Goal: Check status: Check status

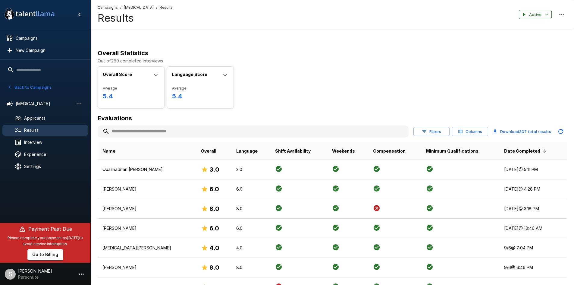
click at [140, 135] on input "text" at bounding box center [253, 131] width 311 height 11
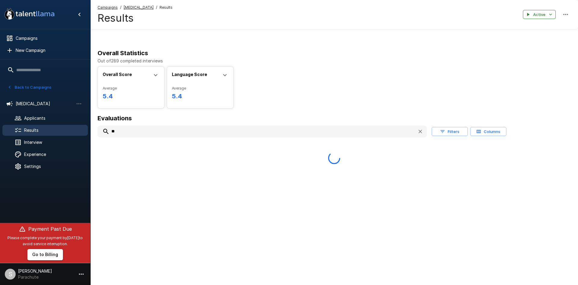
type input "*"
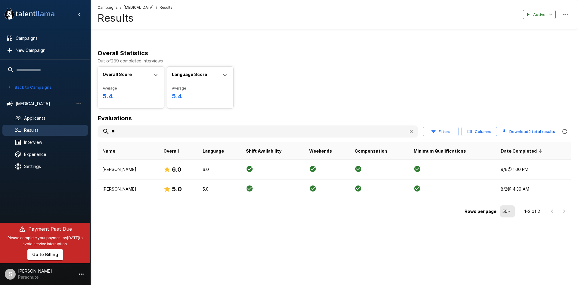
type input "*"
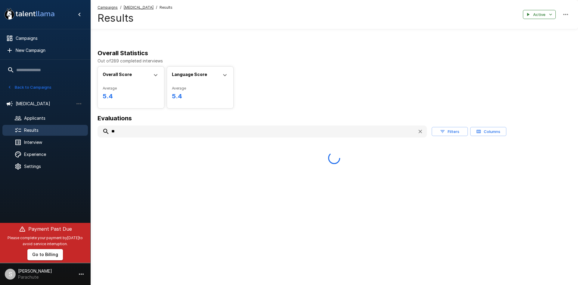
type input "*"
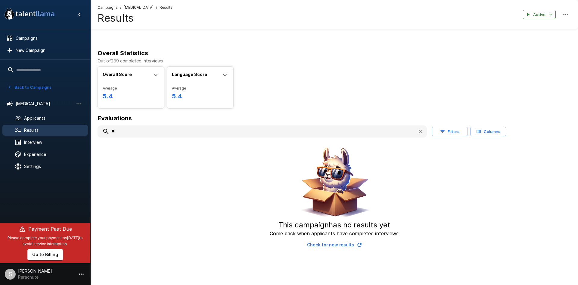
type input "*"
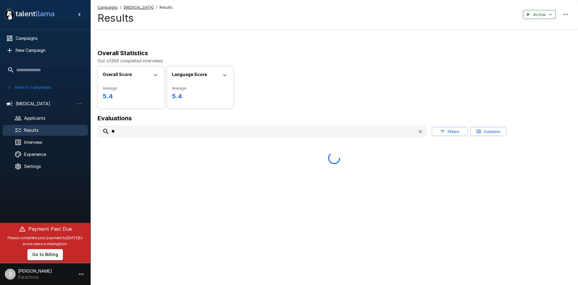
type input "*"
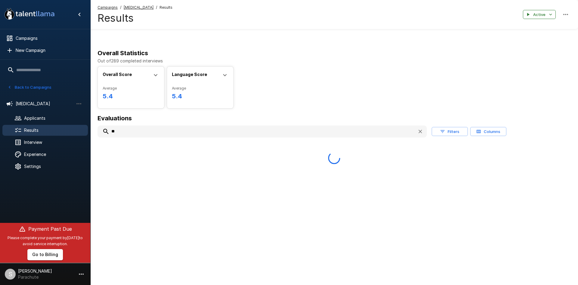
type input "*"
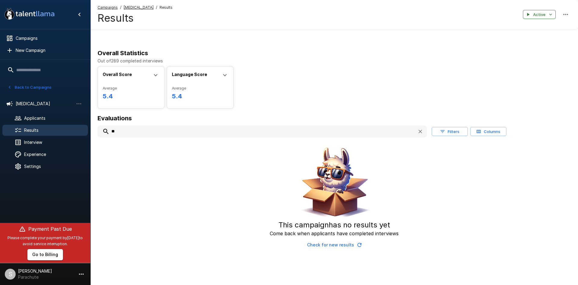
type input "*"
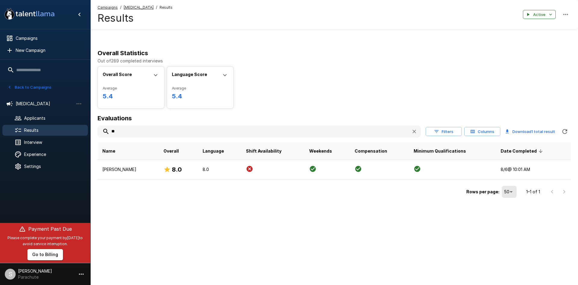
type input "*"
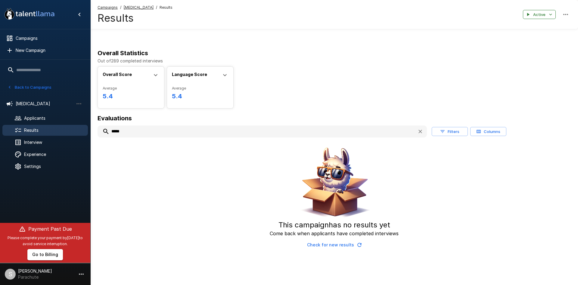
click at [160, 130] on input "*****" at bounding box center [255, 131] width 315 height 11
type input "*"
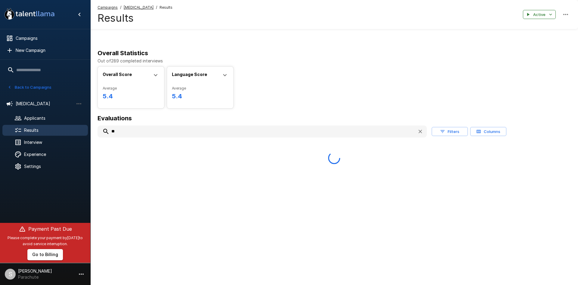
type input "*"
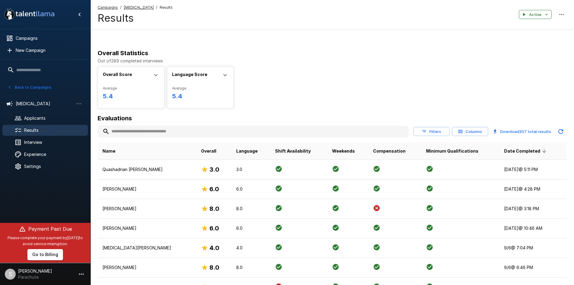
click at [216, 129] on input "text" at bounding box center [253, 131] width 311 height 11
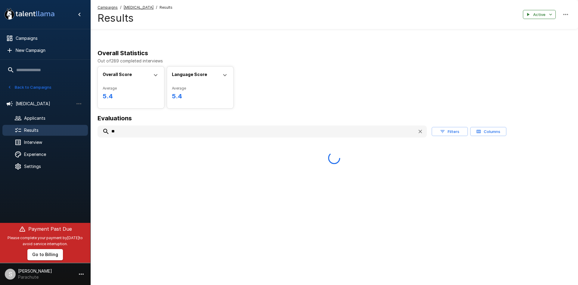
type input "*"
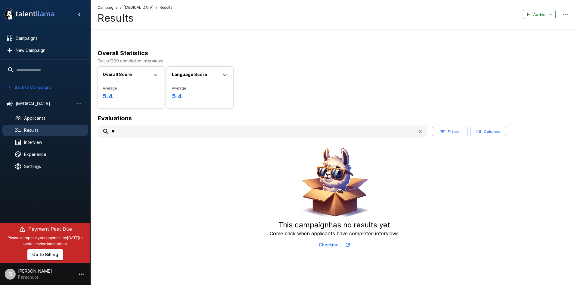
type input "*"
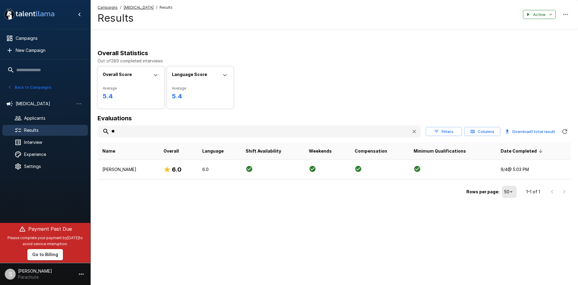
type input "*"
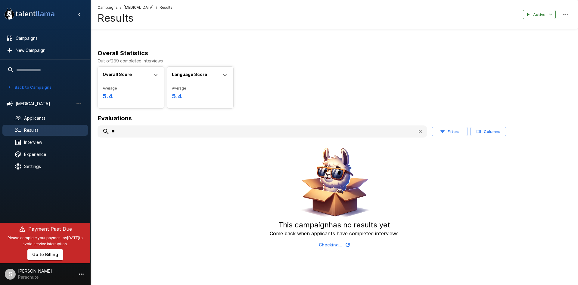
type input "*"
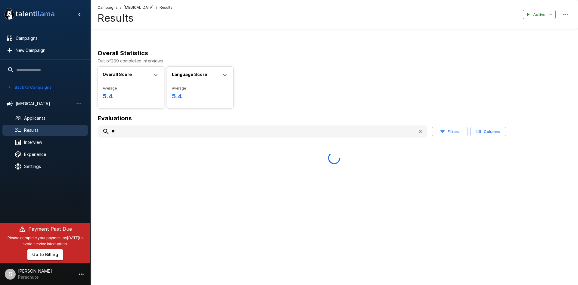
type input "*"
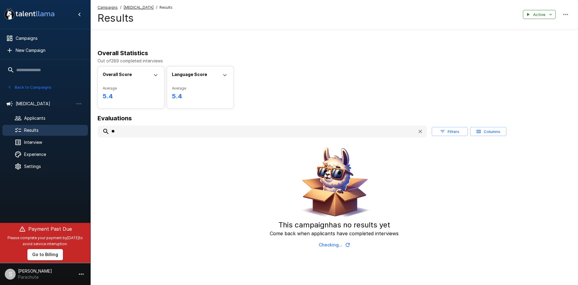
type input "*"
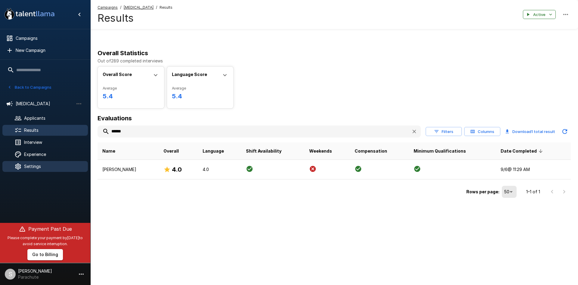
type input "******"
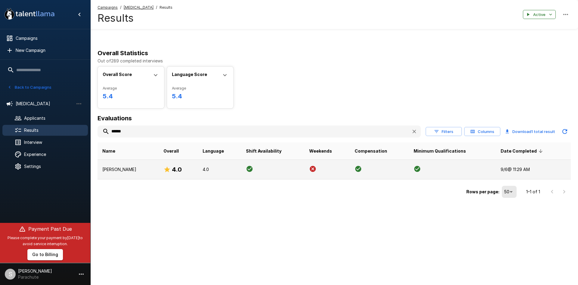
click at [134, 170] on p "[PERSON_NAME]" at bounding box center [127, 169] width 51 height 6
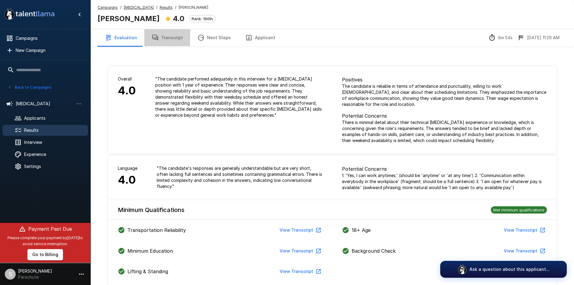
click at [165, 36] on button "Transcript" at bounding box center [167, 37] width 46 height 17
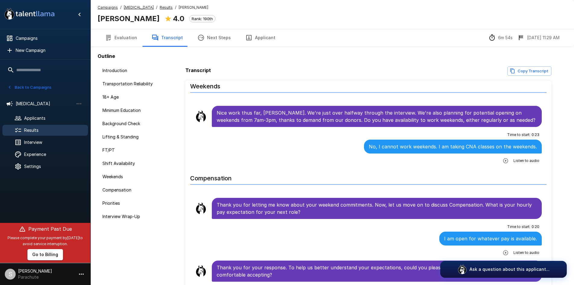
scroll to position [723, 0]
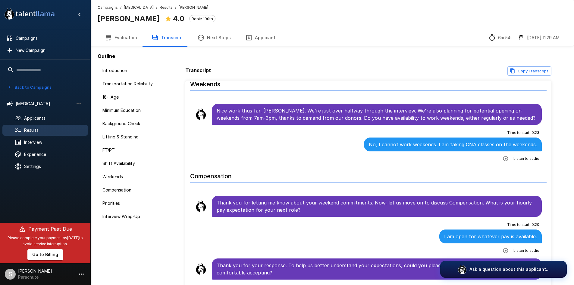
click at [160, 8] on u "Results" at bounding box center [166, 7] width 13 height 5
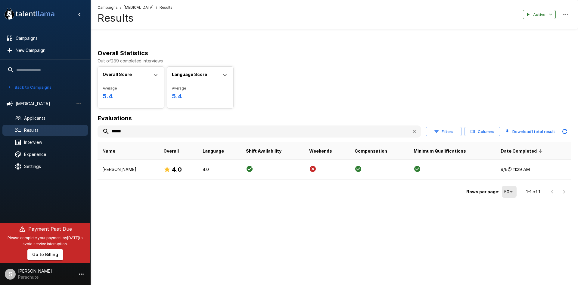
click at [120, 133] on input "******" at bounding box center [252, 131] width 309 height 11
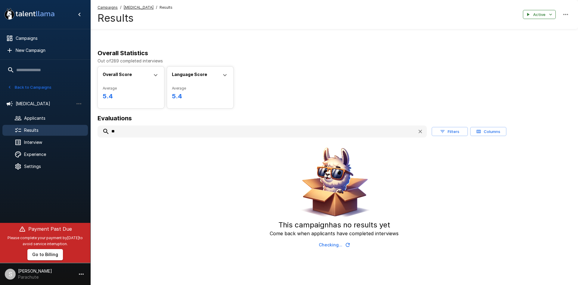
type input "*"
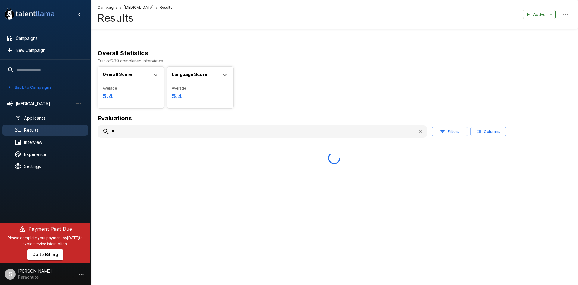
type input "*"
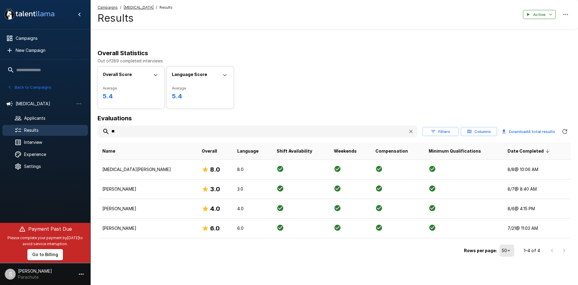
type input "*"
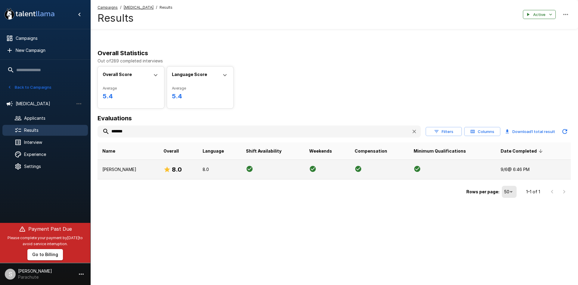
type input "*******"
click at [122, 170] on p "[PERSON_NAME]" at bounding box center [127, 169] width 51 height 6
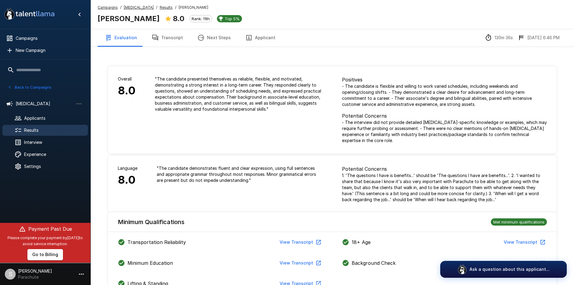
click at [156, 36] on icon "button" at bounding box center [155, 38] width 6 height 6
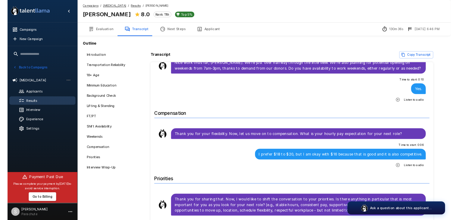
scroll to position [759, 0]
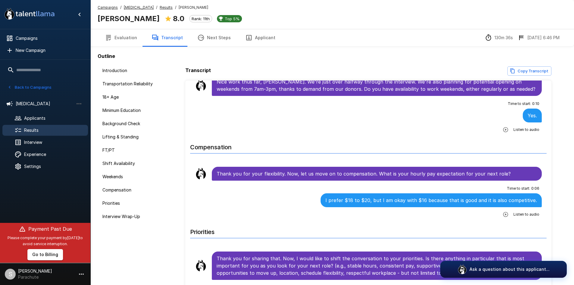
click at [160, 6] on u "Results" at bounding box center [166, 7] width 13 height 5
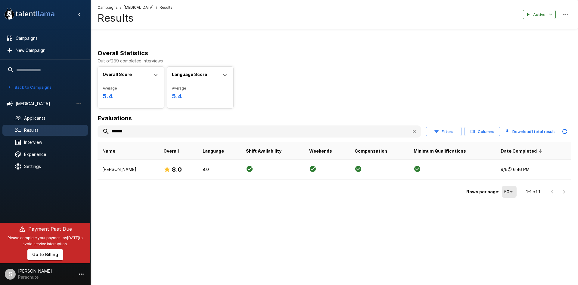
click at [118, 133] on input "*******" at bounding box center [252, 131] width 309 height 11
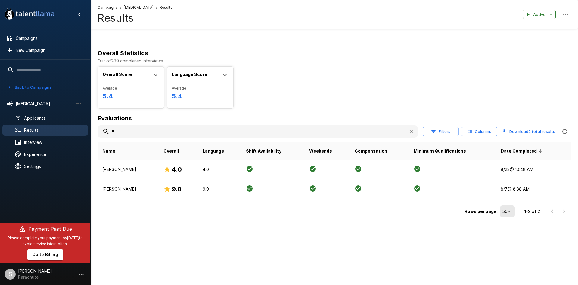
type input "*"
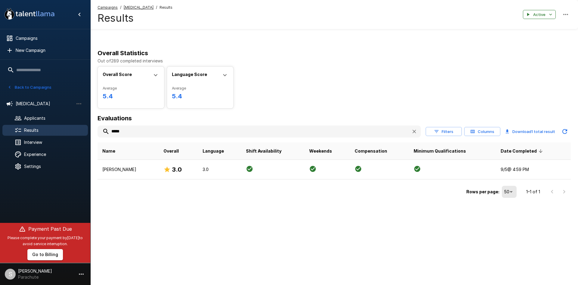
type input "*****"
